Goal: Information Seeking & Learning: Learn about a topic

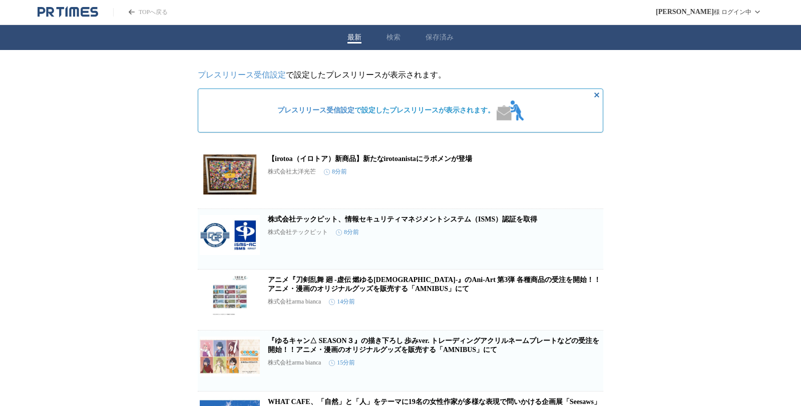
click at [392, 36] on button "検索" at bounding box center [393, 37] width 14 height 9
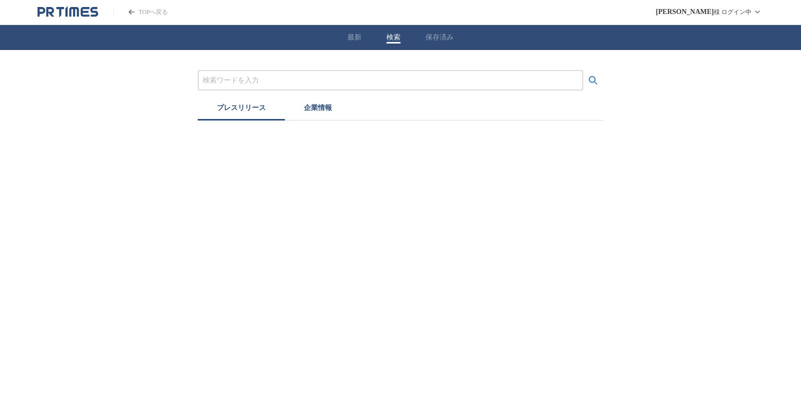
drag, startPoint x: 313, startPoint y: 78, endPoint x: 308, endPoint y: 86, distance: 8.8
click at [313, 78] on input "プレスリリースおよび企業を検索する" at bounding box center [390, 80] width 375 height 11
click at [604, 84] on div "漫画 プレスリリース 企業情報" at bounding box center [400, 85] width 801 height 71
click at [598, 81] on icon "検索する" at bounding box center [593, 81] width 12 height 12
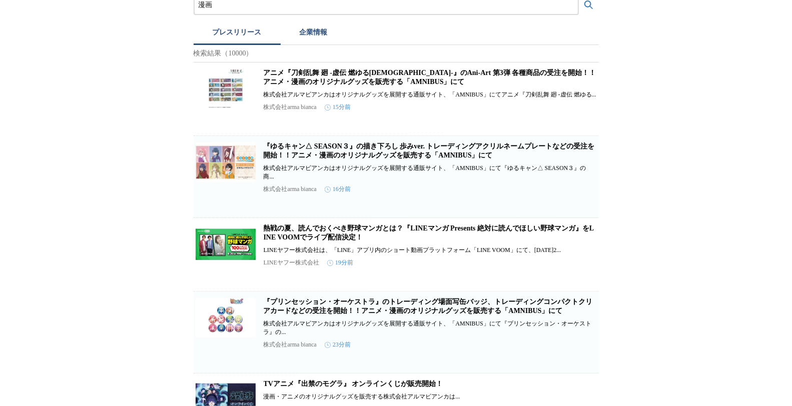
scroll to position [56, 0]
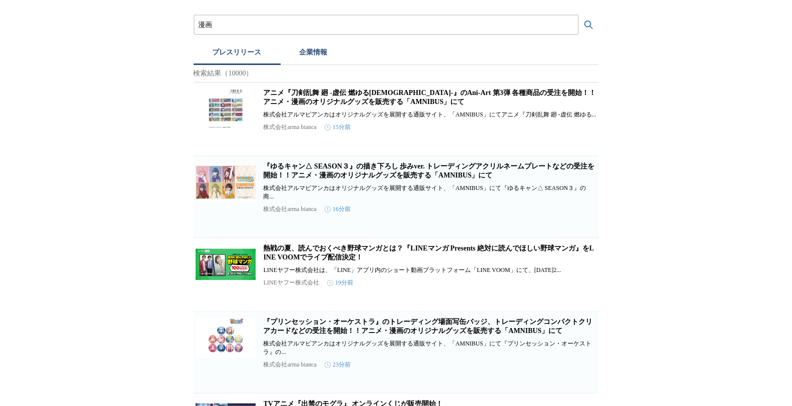
click at [586, 24] on icon "検索する" at bounding box center [589, 25] width 12 height 12
drag, startPoint x: 193, startPoint y: 14, endPoint x: 67, endPoint y: 14, distance: 126.7
drag, startPoint x: 228, startPoint y: 26, endPoint x: 118, endPoint y: 26, distance: 110.1
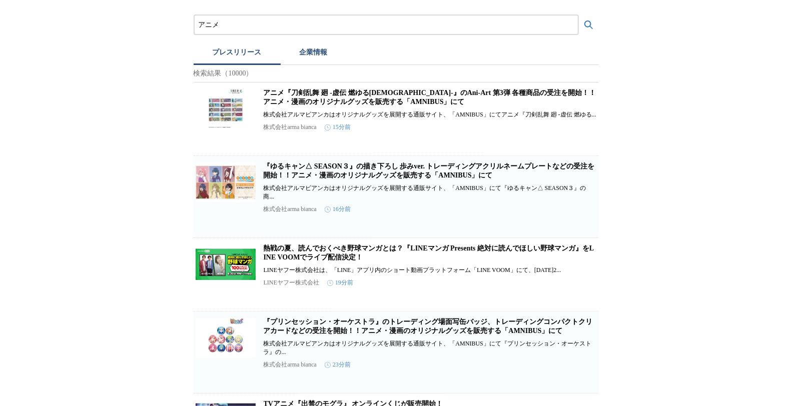
click at [579, 15] on button "検索する" at bounding box center [589, 25] width 20 height 20
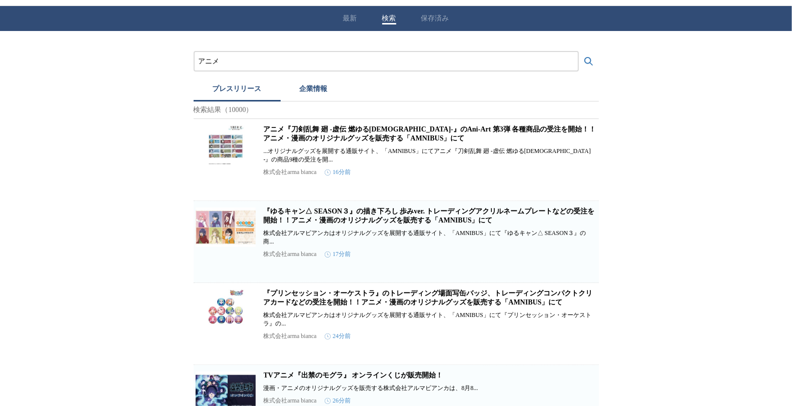
scroll to position [0, 0]
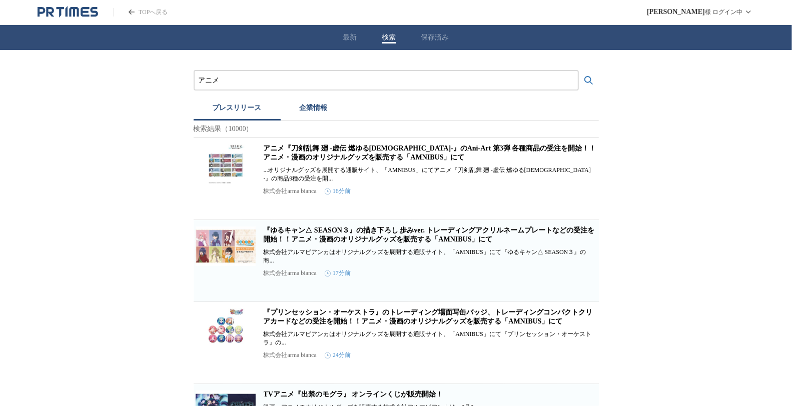
click at [271, 83] on input "アニメ" at bounding box center [386, 80] width 375 height 11
click at [579, 71] on button "検索する" at bounding box center [589, 81] width 20 height 20
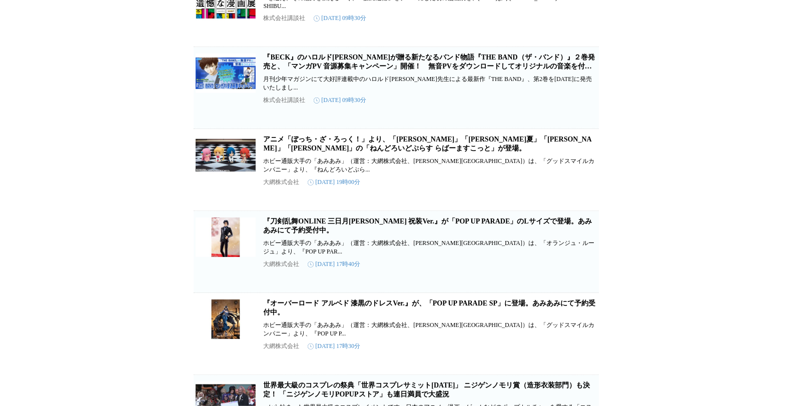
scroll to position [2503, 0]
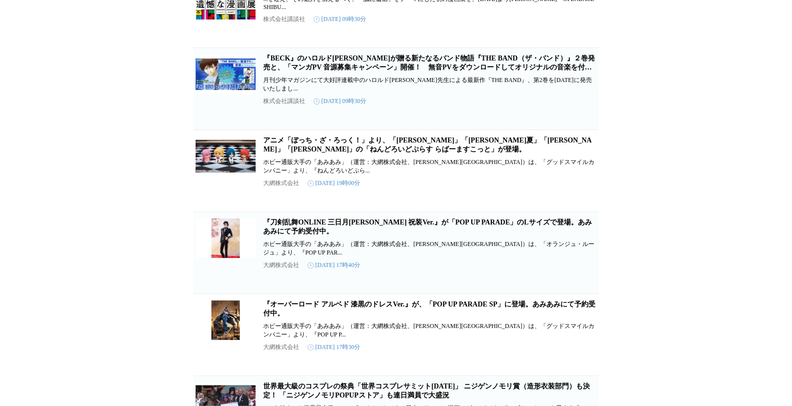
click at [353, 80] on link "『BECK』のハロルド[PERSON_NAME]が贈る新たなるバンド物語『THE BAND（ザ・バンド）』２巻発売と、「マンガPV 音源募集キャンペーン」開催…" at bounding box center [429, 68] width 331 height 26
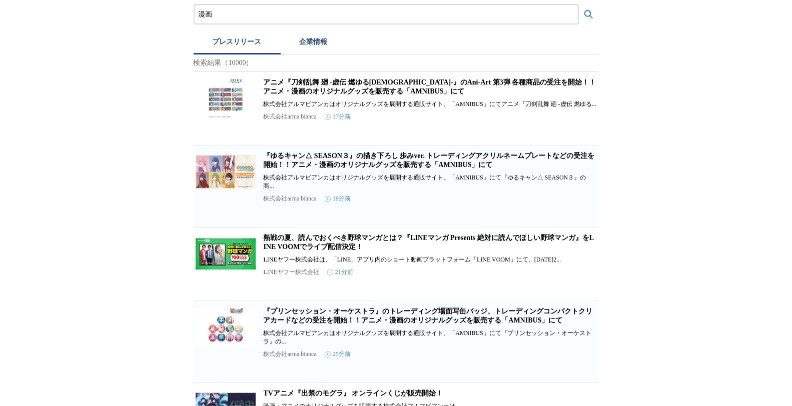
scroll to position [0, 0]
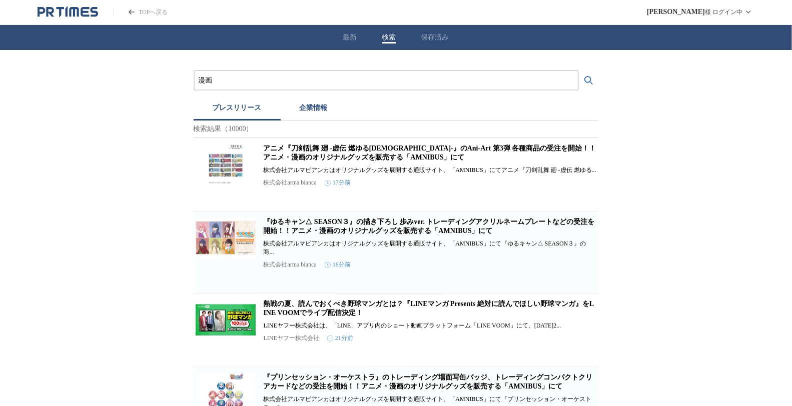
click at [586, 77] on icon "検索する" at bounding box center [589, 80] width 9 height 9
click at [321, 81] on input "漫画" at bounding box center [386, 80] width 375 height 11
click at [579, 71] on button "検索する" at bounding box center [589, 81] width 20 height 20
click at [590, 83] on icon "検索する" at bounding box center [589, 81] width 12 height 12
click at [498, 84] on input "マンガ" at bounding box center [386, 80] width 375 height 11
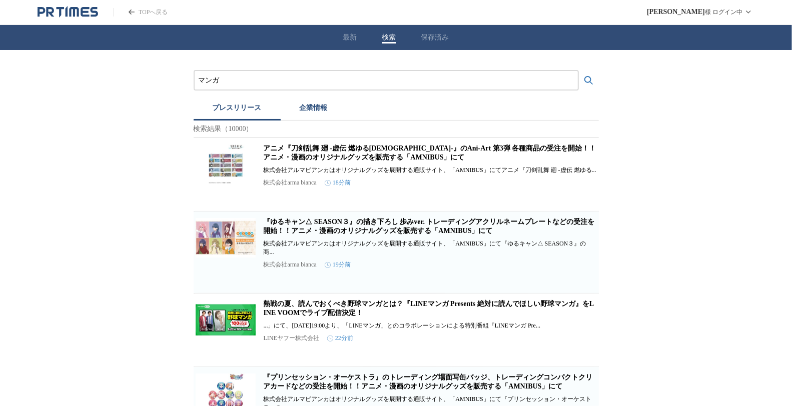
drag, startPoint x: 302, startPoint y: 83, endPoint x: 129, endPoint y: 86, distance: 173.2
type input "漫画"
click at [579, 71] on button "検索する" at bounding box center [589, 81] width 20 height 20
click at [592, 78] on icon "検索する" at bounding box center [589, 81] width 12 height 12
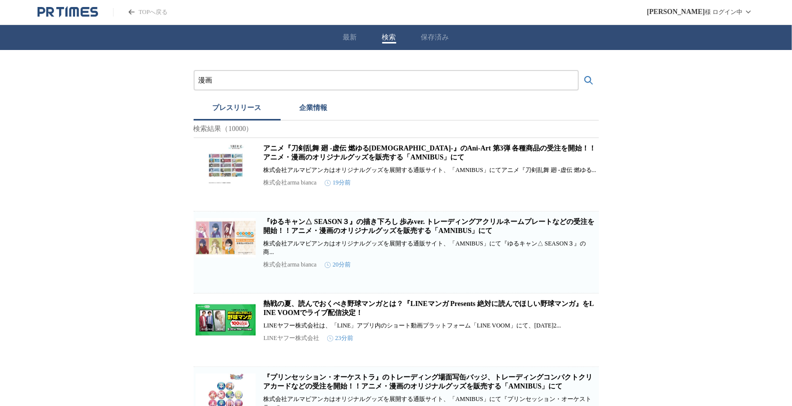
click at [591, 81] on icon "検索する" at bounding box center [589, 81] width 12 height 12
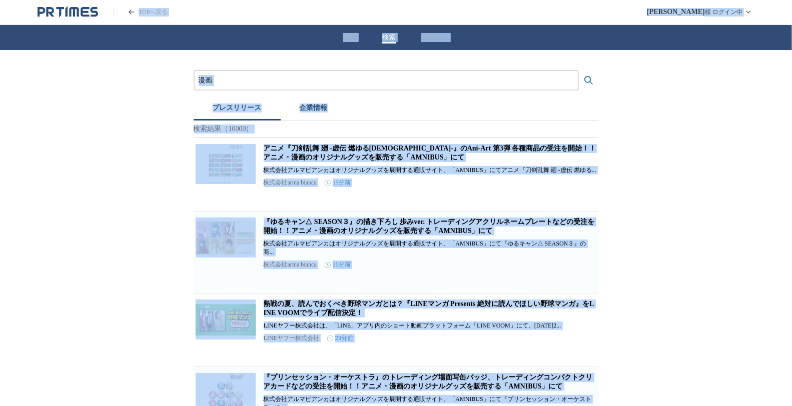
click at [263, 86] on div "漫画" at bounding box center [386, 80] width 385 height 21
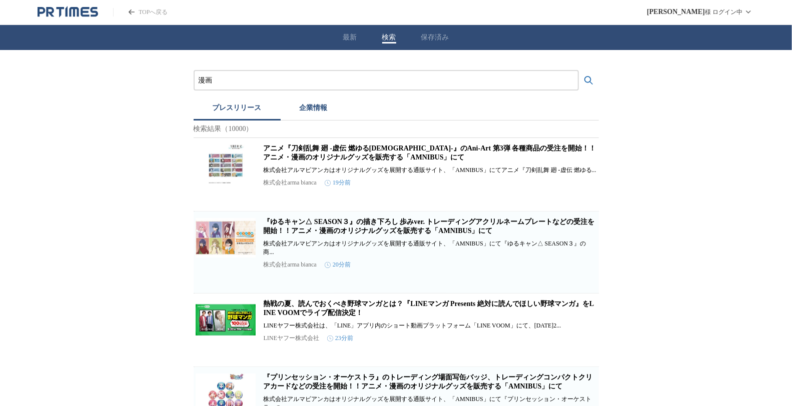
drag, startPoint x: 244, startPoint y: 79, endPoint x: 133, endPoint y: 78, distance: 110.6
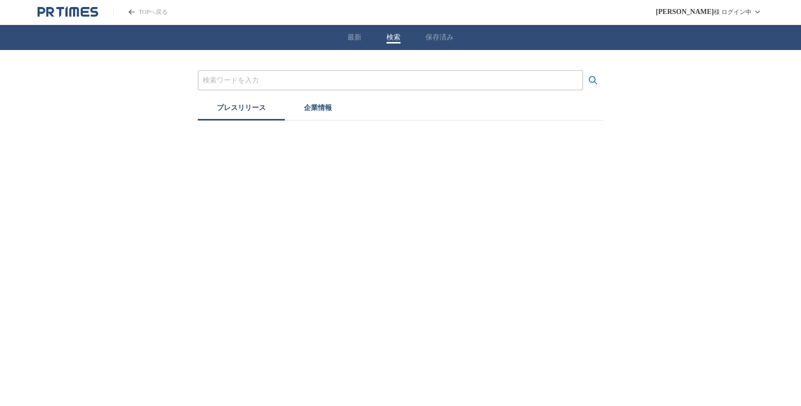
click at [298, 83] on input "プレスリリースおよび企業を検索する" at bounding box center [390, 80] width 375 height 11
paste input "漫画"
type input "漫画"
click at [594, 77] on icon "検索する" at bounding box center [593, 80] width 9 height 9
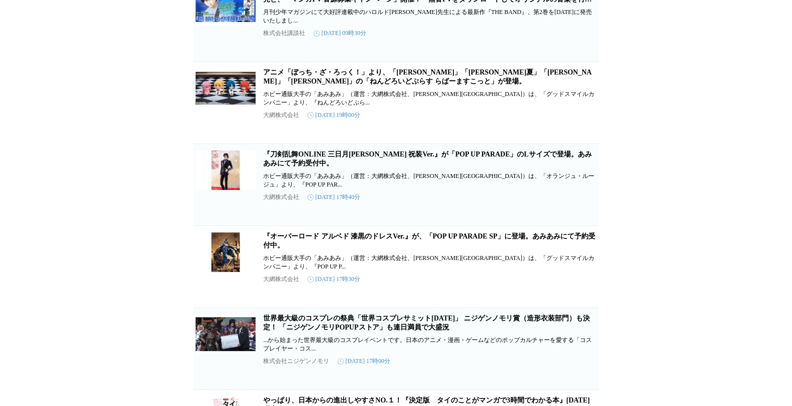
scroll to position [2571, 0]
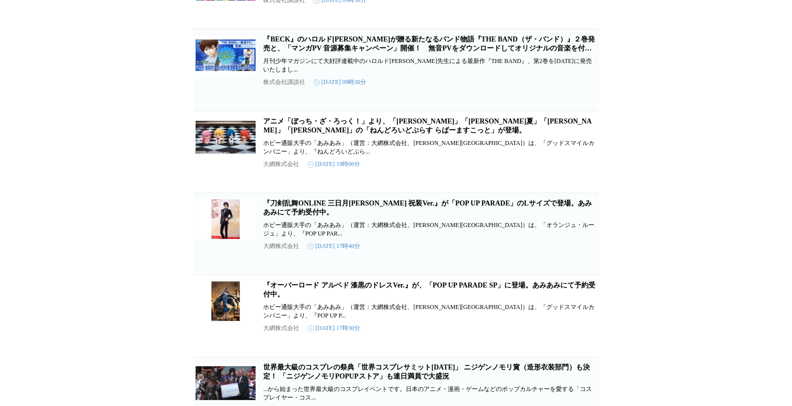
scroll to position [2516, 0]
